Goal: Transaction & Acquisition: Purchase product/service

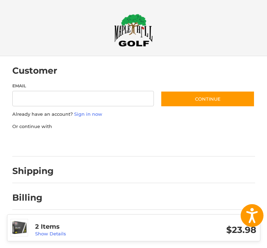
click at [265, 100] on div "Customer Guest Customer Email Subscribe to our newsletter. Continue Already hav…" at bounding box center [133, 163] width 267 height 214
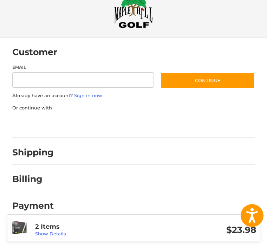
scroll to position [22, 0]
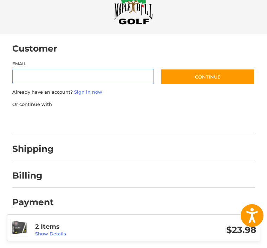
click at [24, 76] on input "Email" at bounding box center [82, 77] width 141 height 16
type input "**********"
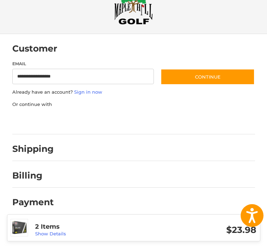
click at [214, 76] on button "Continue" at bounding box center [207, 77] width 94 height 16
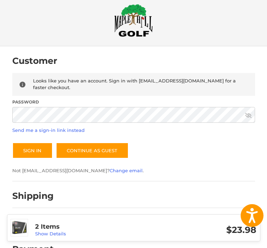
click at [32, 144] on button "Sign In" at bounding box center [32, 151] width 40 height 16
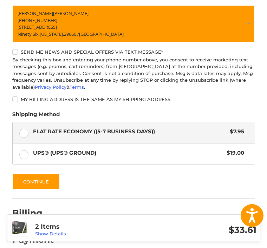
scroll to position [137, 0]
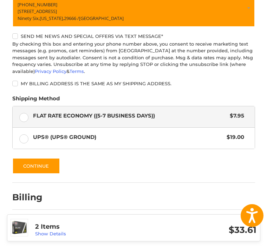
click at [44, 169] on button "Continue" at bounding box center [36, 166] width 48 height 16
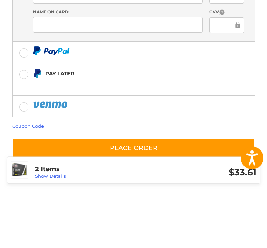
scroll to position [217, 0]
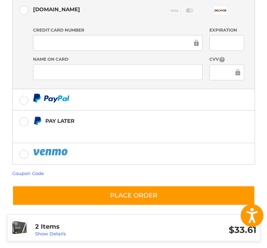
click at [162, 197] on button "Place Order" at bounding box center [133, 196] width 243 height 20
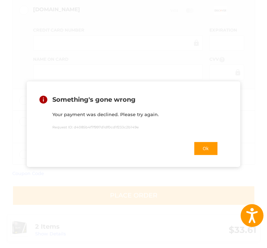
click at [207, 146] on button "Ok" at bounding box center [205, 148] width 25 height 14
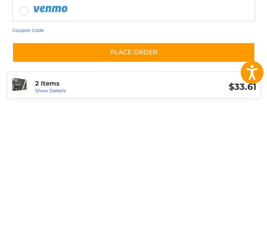
click at [51, 231] on link "Show Details" at bounding box center [50, 234] width 31 height 6
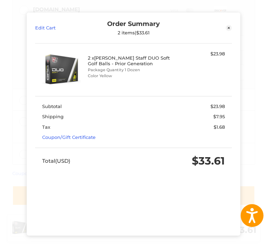
click at [228, 25] on icon at bounding box center [228, 28] width 6 height 6
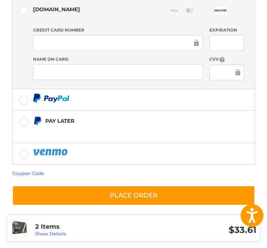
click at [170, 194] on button "Place Order" at bounding box center [133, 196] width 243 height 20
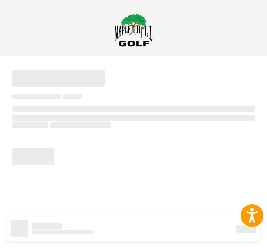
scroll to position [0, 0]
